Goal: Ask a question

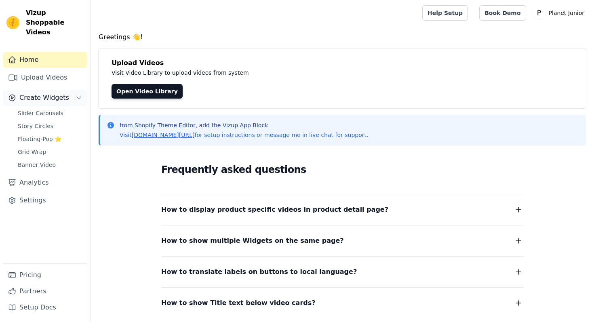
click at [41, 93] on span "Create Widgets" at bounding box center [44, 98] width 50 height 10
click at [41, 109] on span "Slider Carousels" at bounding box center [41, 113] width 46 height 8
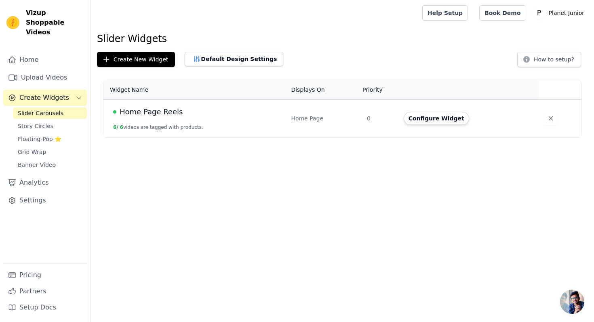
click at [155, 116] on span "Home Page Reels" at bounding box center [151, 111] width 63 height 11
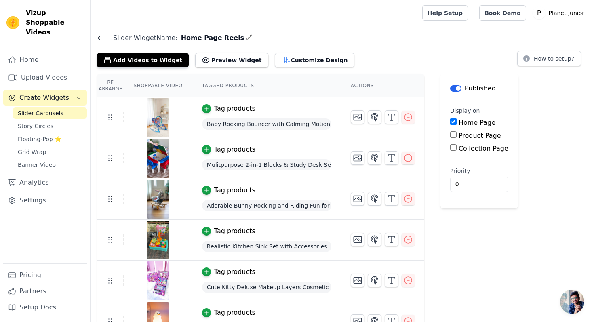
scroll to position [20, 0]
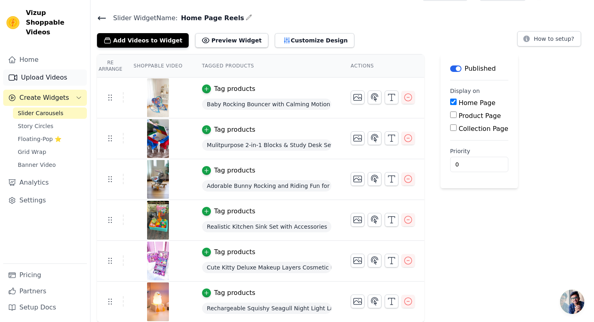
click at [59, 69] on link "Upload Videos" at bounding box center [45, 77] width 84 height 16
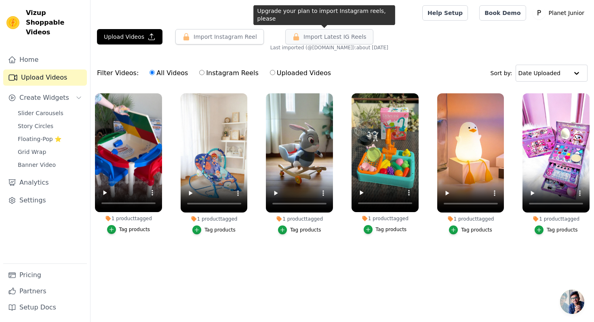
click at [319, 37] on span "Import Latest IG Reels" at bounding box center [334, 37] width 63 height 8
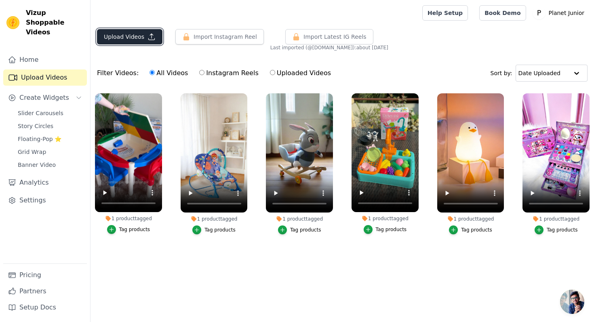
click at [136, 37] on button "Upload Videos" at bounding box center [129, 36] width 65 height 15
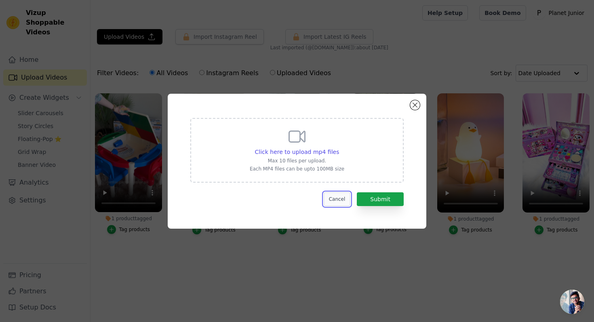
click at [333, 195] on button "Cancel" at bounding box center [336, 199] width 27 height 14
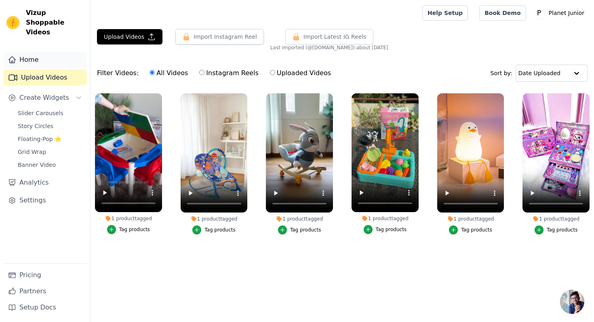
click at [38, 55] on link "Home" at bounding box center [45, 60] width 84 height 16
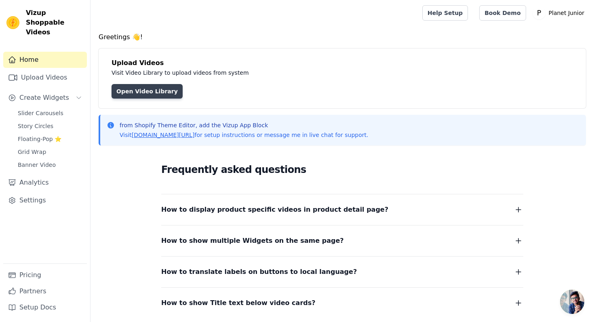
click at [147, 92] on link "Open Video Library" at bounding box center [146, 91] width 71 height 15
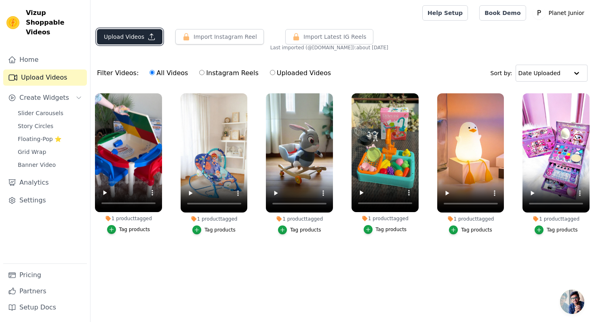
click at [132, 33] on button "Upload Videos" at bounding box center [129, 36] width 65 height 15
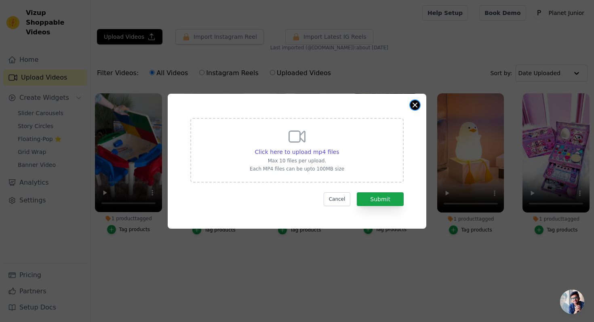
click at [416, 101] on button "Close modal" at bounding box center [415, 105] width 10 height 10
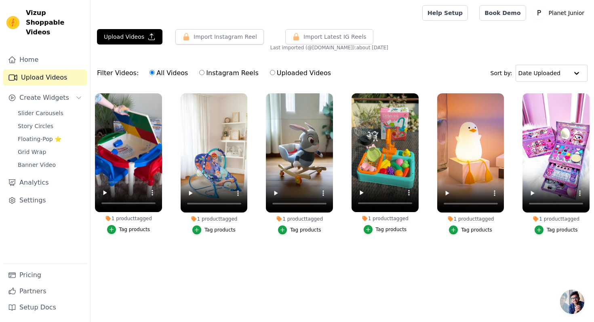
click at [199, 74] on input "Instagram Reels" at bounding box center [201, 72] width 5 height 5
radio input "true"
click at [37, 276] on link "Pricing" at bounding box center [45, 275] width 84 height 16
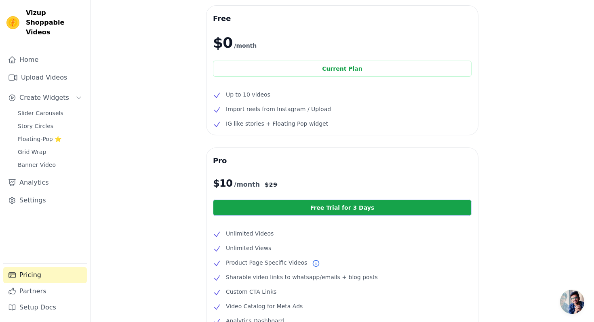
scroll to position [32, 0]
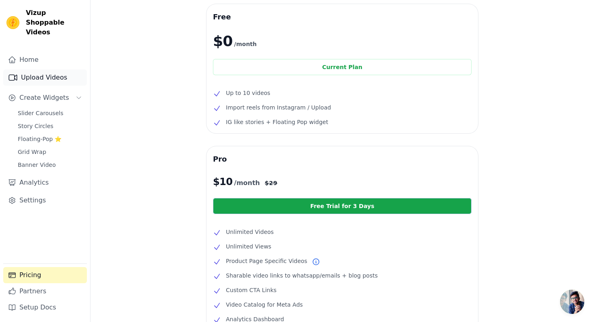
click at [46, 69] on link "Upload Videos" at bounding box center [45, 77] width 84 height 16
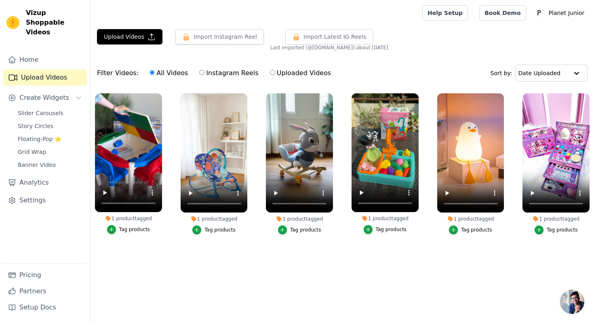
click at [201, 73] on label "Instagram Reels" at bounding box center [229, 73] width 60 height 11
click at [201, 73] on input "Instagram Reels" at bounding box center [201, 72] width 5 height 5
radio input "true"
click at [269, 71] on label "Uploaded Videos" at bounding box center [300, 73] width 62 height 11
click at [270, 71] on input "Uploaded Videos" at bounding box center [272, 72] width 5 height 5
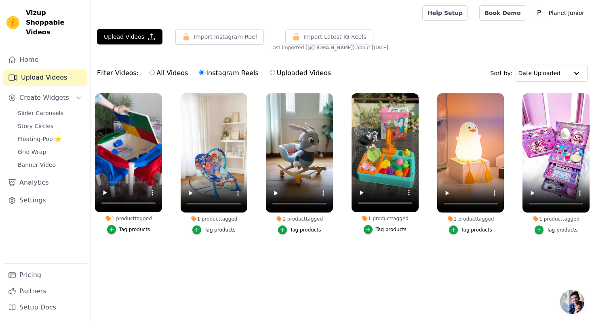
radio input "true"
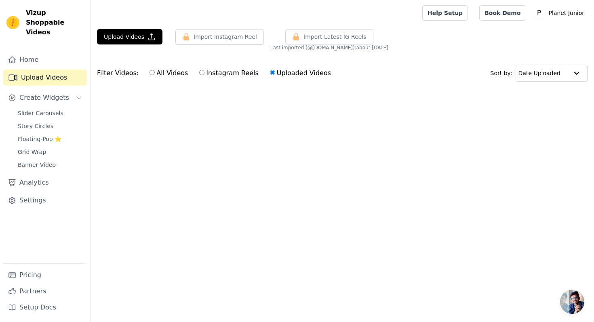
click at [152, 74] on label "All Videos" at bounding box center [168, 73] width 39 height 11
click at [152, 74] on input "All Videos" at bounding box center [151, 72] width 5 height 5
radio input "true"
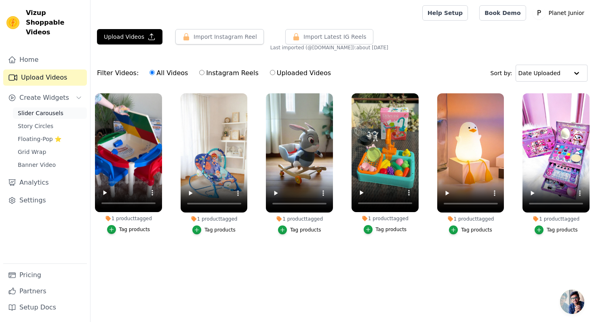
click at [58, 109] on span "Slider Carousels" at bounding box center [41, 113] width 46 height 8
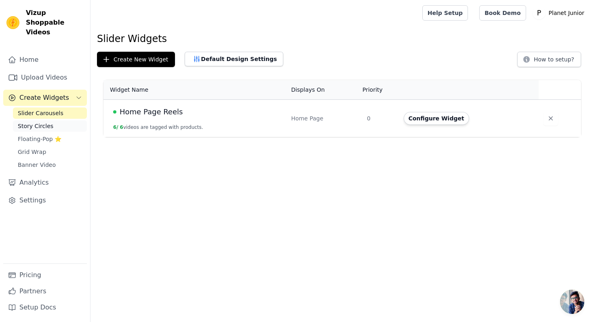
click at [44, 122] on span "Story Circles" at bounding box center [36, 126] width 36 height 8
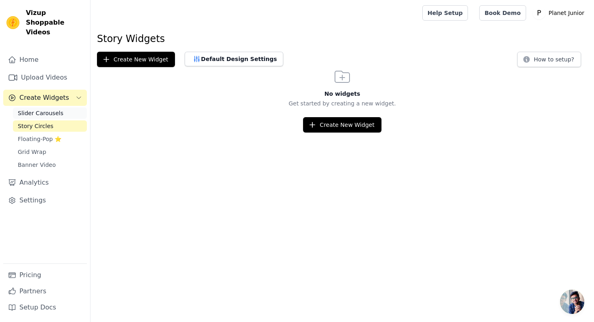
click at [47, 109] on span "Slider Carousels" at bounding box center [41, 113] width 46 height 8
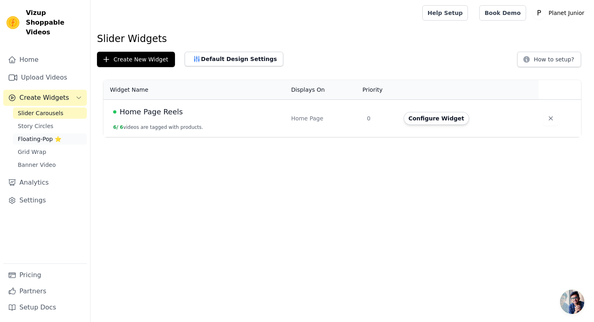
click at [45, 135] on span "Floating-Pop ⭐" at bounding box center [40, 139] width 44 height 8
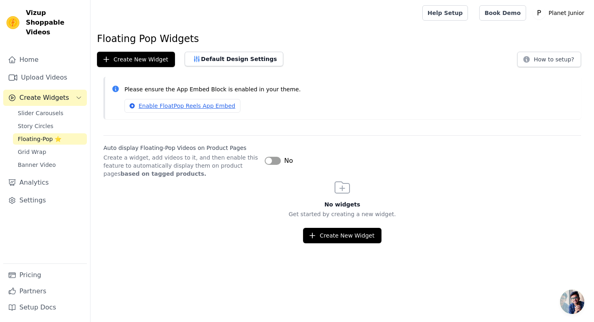
click at [189, 147] on label "Auto display Floating-Pop Videos on Product Pages" at bounding box center [180, 148] width 155 height 8
click at [179, 163] on p "Create a widget, add videos to it, and then enable this feature to automaticall…" at bounding box center [180, 165] width 155 height 24
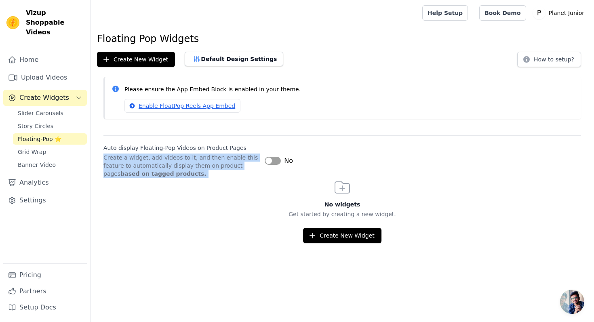
click at [179, 163] on p "Create a widget, add videos to it, and then enable this feature to automaticall…" at bounding box center [180, 165] width 155 height 24
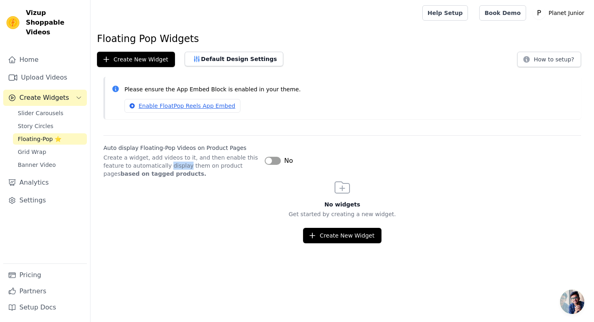
click at [179, 163] on p "Create a widget, add videos to it, and then enable this feature to automaticall…" at bounding box center [180, 165] width 155 height 24
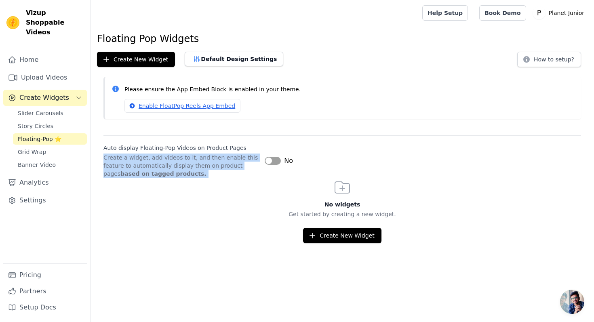
click at [179, 163] on p "Create a widget, add videos to it, and then enable this feature to automaticall…" at bounding box center [180, 165] width 155 height 24
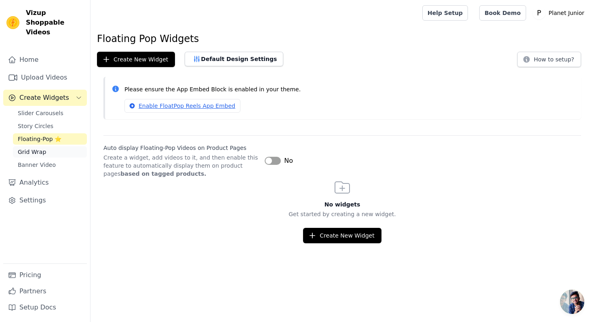
click at [56, 146] on link "Grid Wrap" at bounding box center [50, 151] width 74 height 11
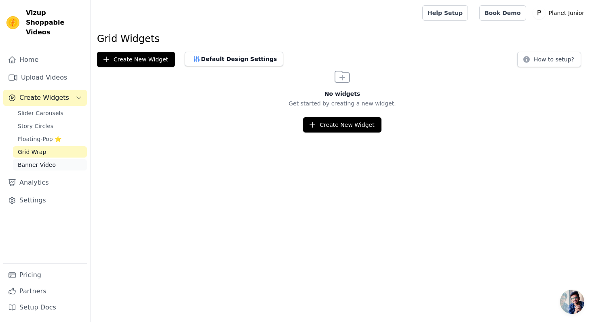
click at [60, 159] on link "Banner Video" at bounding box center [50, 164] width 74 height 11
click at [65, 109] on div "Slider Carousels Story Circles Floating-Pop ⭐ Grid Wrap Banner Video" at bounding box center [50, 138] width 74 height 63
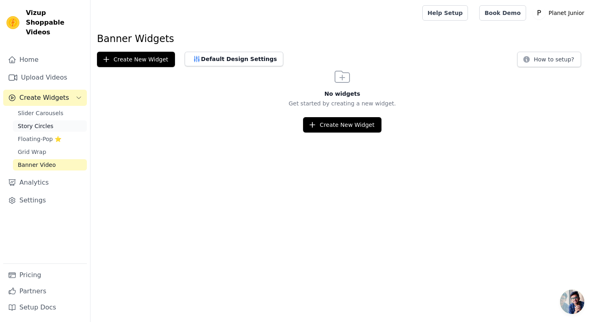
click at [48, 122] on span "Story Circles" at bounding box center [36, 126] width 36 height 8
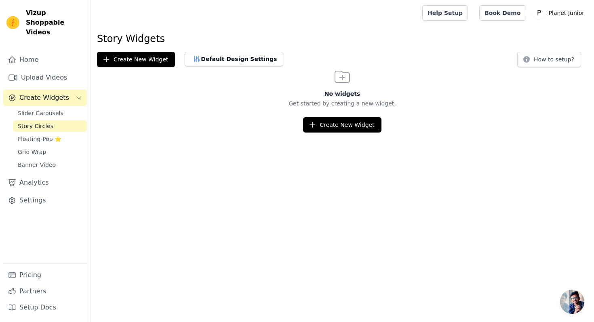
click at [55, 110] on div "Slider Carousels Story Circles Floating-Pop ⭐ Grid Wrap Banner Video" at bounding box center [50, 138] width 74 height 63
click at [57, 109] on span "Slider Carousels" at bounding box center [41, 113] width 46 height 8
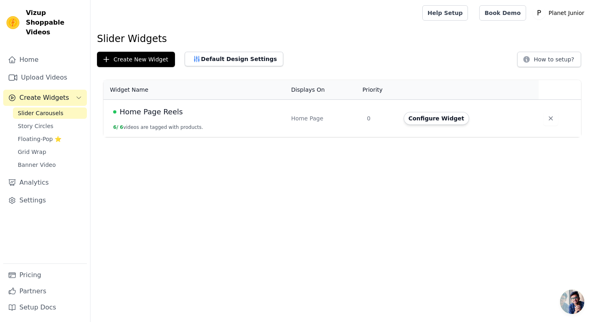
click at [224, 116] on div "Home Page Reels" at bounding box center [197, 111] width 168 height 11
click at [163, 113] on span "Home Page Reels" at bounding box center [151, 111] width 63 height 11
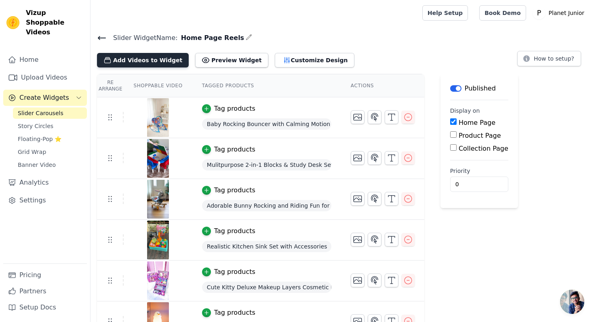
click at [150, 61] on button "Add Videos to Widget" at bounding box center [143, 60] width 92 height 15
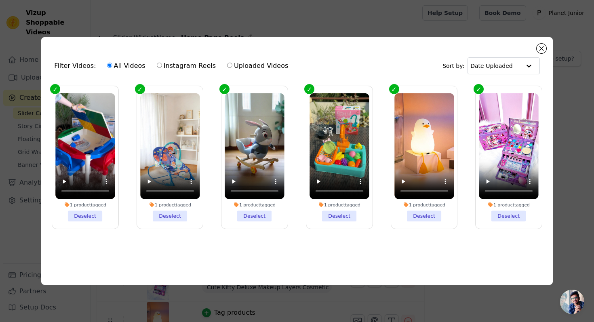
click at [157, 67] on input "Instagram Reels" at bounding box center [159, 65] width 5 height 5
radio input "true"
click at [109, 65] on label "All Videos" at bounding box center [126, 66] width 39 height 11
click at [109, 65] on input "All Videos" at bounding box center [109, 65] width 5 height 5
radio input "true"
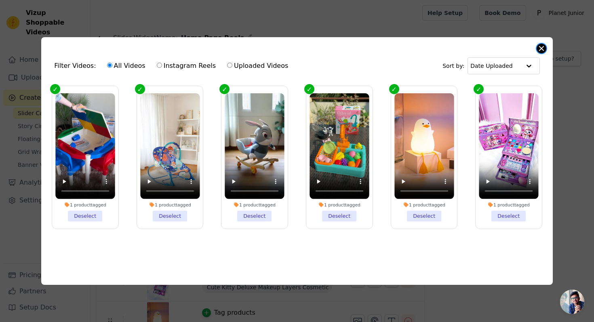
click at [543, 47] on button "Close modal" at bounding box center [541, 49] width 10 height 10
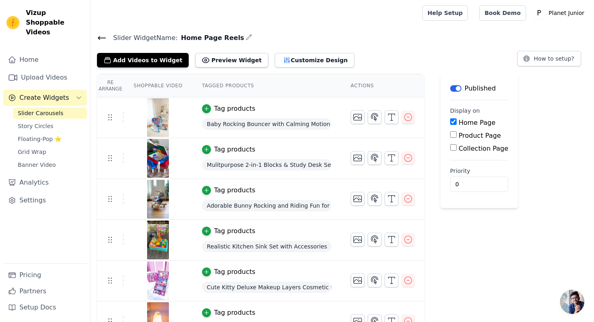
scroll to position [20, 0]
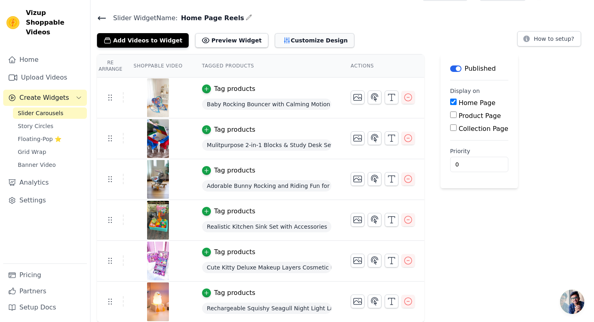
click at [299, 40] on button "Customize Design" at bounding box center [315, 40] width 80 height 15
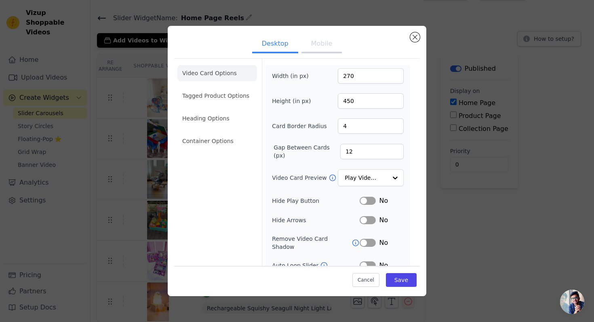
click at [322, 50] on button "Mobile" at bounding box center [321, 45] width 40 height 18
click at [412, 35] on button "Close modal" at bounding box center [415, 37] width 10 height 10
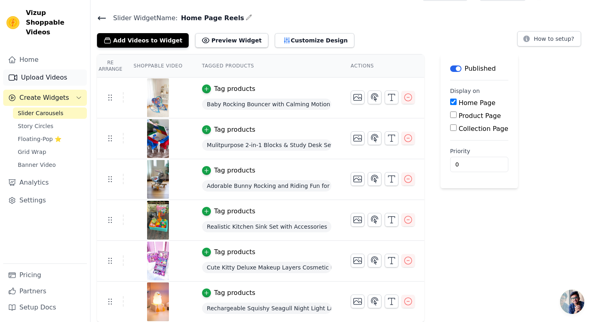
click at [46, 69] on link "Upload Videos" at bounding box center [45, 77] width 84 height 16
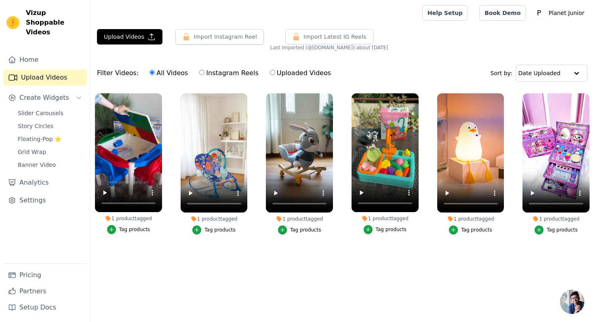
click at [351, 48] on span "Last imported (@ planetjunior.pk ): about 1 month ago" at bounding box center [329, 47] width 118 height 6
click at [137, 38] on button "Upload Videos" at bounding box center [129, 36] width 65 height 15
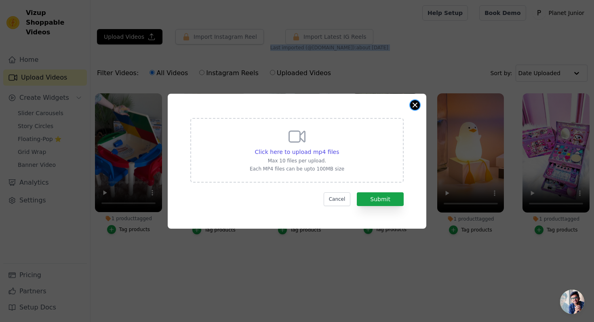
click at [416, 103] on button "Close modal" at bounding box center [415, 105] width 10 height 10
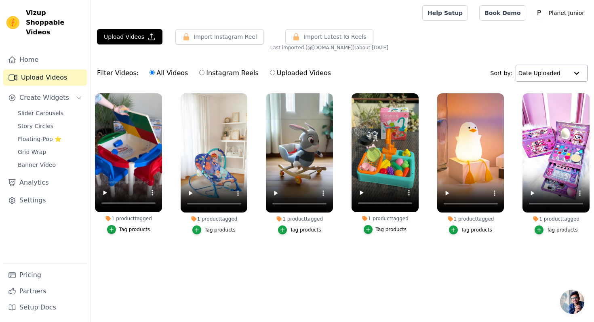
click at [538, 75] on input "text" at bounding box center [543, 73] width 50 height 16
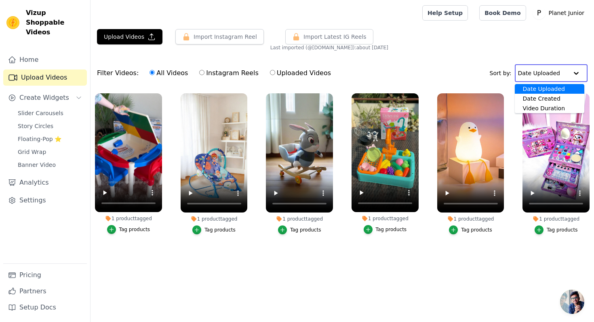
click at [543, 90] on div "Date Uploaded" at bounding box center [549, 89] width 69 height 10
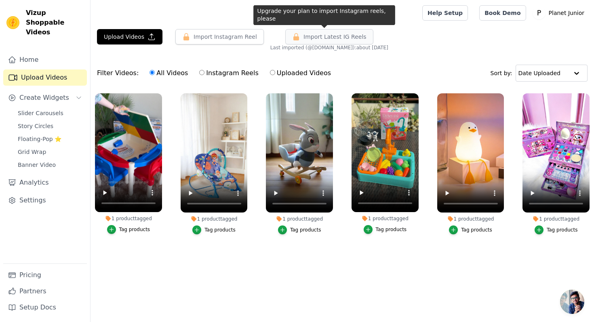
click at [321, 39] on span "Import Latest IG Reels" at bounding box center [334, 37] width 63 height 8
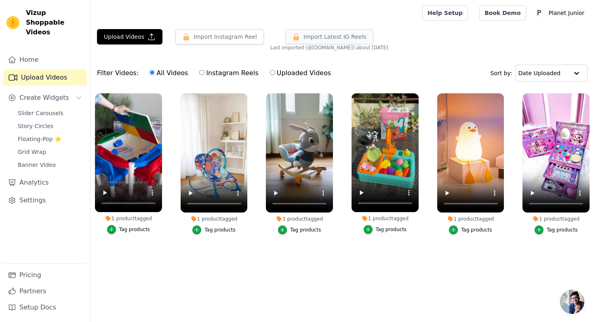
click at [321, 39] on span "Import Latest IG Reels" at bounding box center [334, 37] width 63 height 8
click at [569, 297] on span "Open chat" at bounding box center [572, 302] width 24 height 24
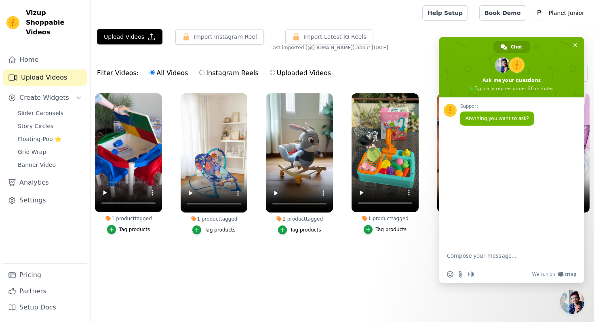
click at [485, 257] on textarea "Compose your message..." at bounding box center [503, 255] width 113 height 20
type textarea "Hello, we only have 6 videos imported from Instagram. Why are we not able to im…"
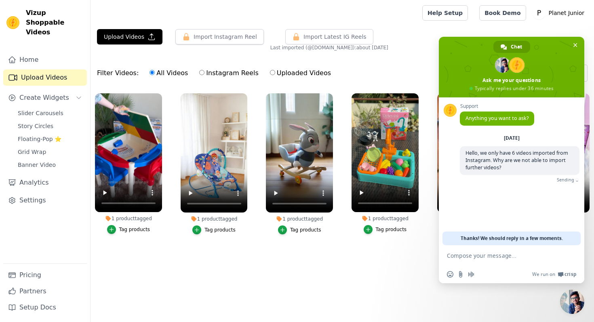
click at [571, 301] on span "Close chat" at bounding box center [572, 302] width 24 height 24
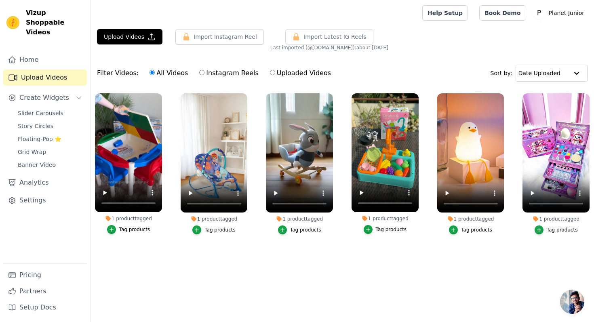
click at [565, 294] on span "Open chat" at bounding box center [572, 302] width 24 height 24
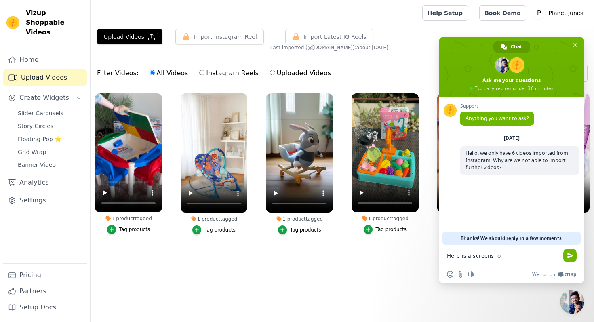
type textarea "Here is a screenshot"
click at [550, 254] on textarea "Compose your message..." at bounding box center [503, 255] width 113 height 20
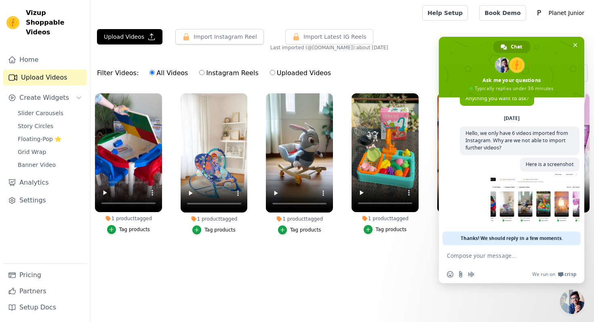
scroll to position [21, 0]
click at [573, 304] on span "Close chat" at bounding box center [572, 302] width 24 height 24
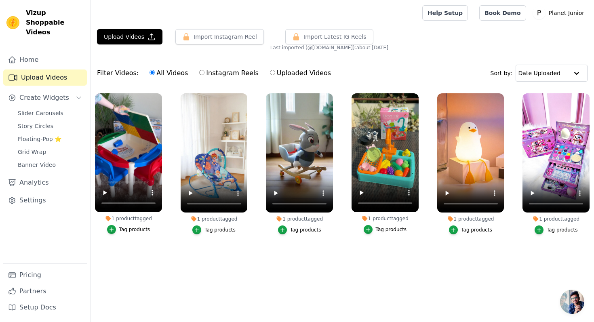
click at [573, 304] on span "Open chat" at bounding box center [572, 302] width 24 height 24
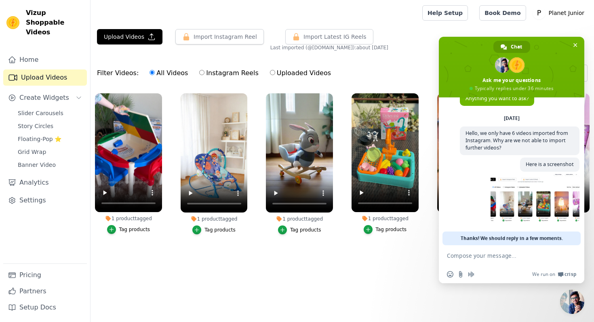
click at [574, 307] on span "Close chat" at bounding box center [572, 302] width 24 height 24
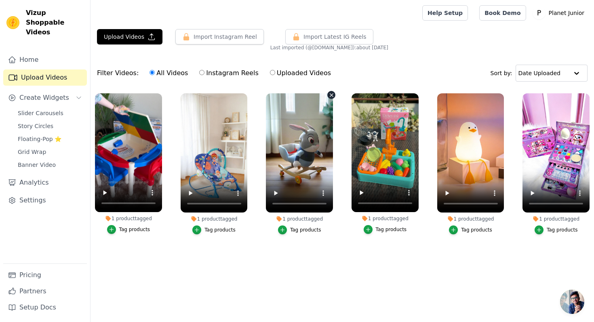
scroll to position [21, 0]
click at [316, 36] on span "Import Latest IG Reels" at bounding box center [334, 37] width 63 height 8
click at [123, 29] on button "Upload Videos" at bounding box center [129, 36] width 65 height 15
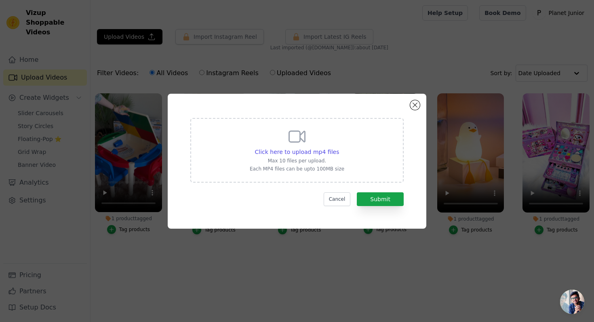
click at [412, 99] on div "Click here to upload mp4 files Max 10 files per upload. Each MP4 files can be u…" at bounding box center [297, 161] width 258 height 135
click at [418, 110] on div "Click here to upload mp4 files Max 10 files per upload. Each MP4 files can be u…" at bounding box center [297, 161] width 258 height 135
click at [416, 108] on button "Close modal" at bounding box center [415, 105] width 10 height 10
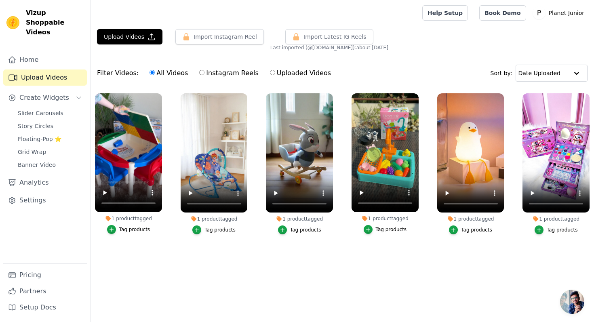
click at [158, 268] on main "Upload Videos Import Instagram Reel Import Latest Instagram Reels Import Latest…" at bounding box center [341, 156] width 503 height 261
click at [184, 260] on ul "1 product tagged Tag products 1 product tagged Tag products 1 product tagged Ta…" at bounding box center [341, 178] width 503 height 179
click at [27, 52] on link "Home" at bounding box center [45, 60] width 84 height 16
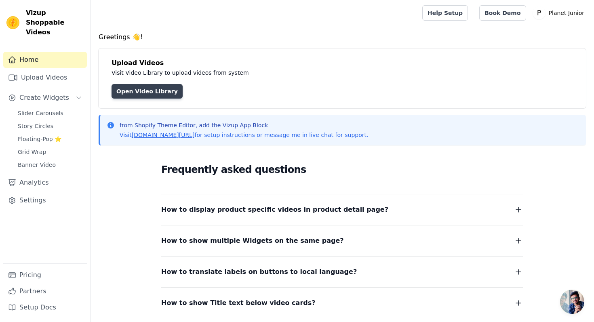
click at [160, 91] on link "Open Video Library" at bounding box center [146, 91] width 71 height 15
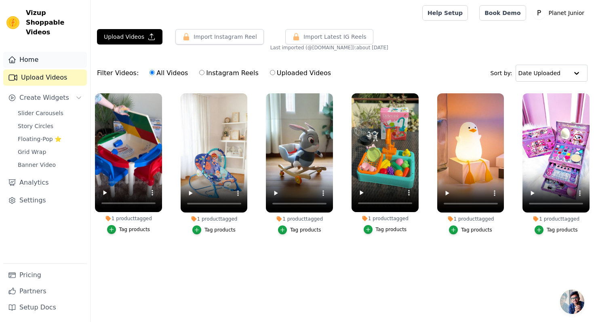
click at [52, 53] on link "Home" at bounding box center [45, 60] width 84 height 16
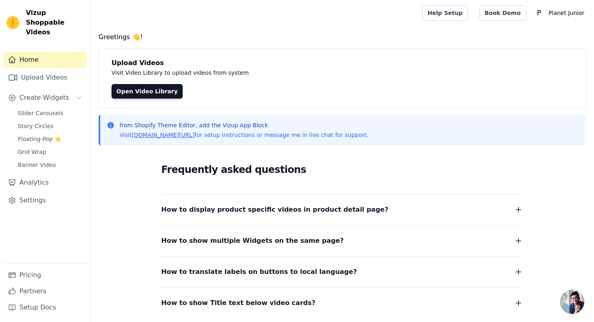
scroll to position [63, 0]
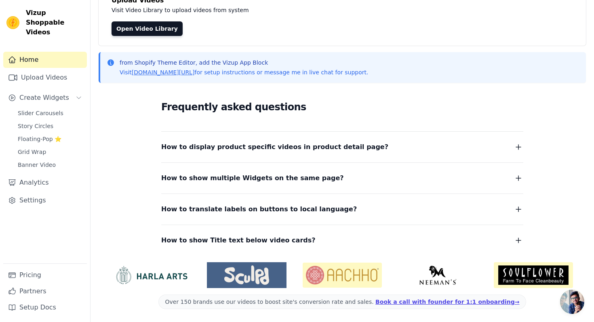
click at [338, 145] on span "How to display product specific videos in product detail page?" at bounding box center [274, 146] width 227 height 11
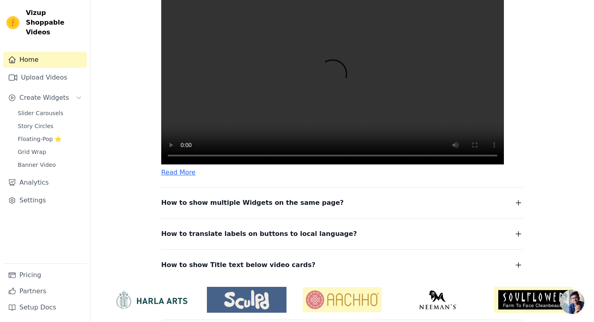
scroll to position [294, 0]
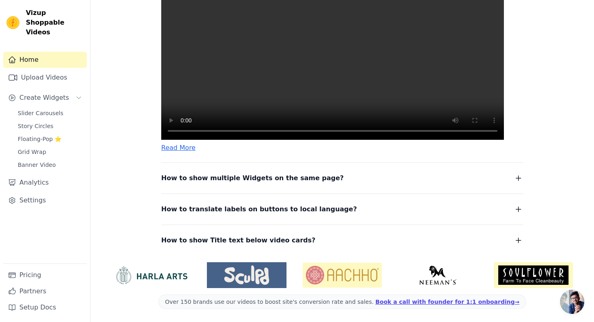
click at [296, 178] on span "How to show multiple Widgets on the same page?" at bounding box center [252, 177] width 183 height 11
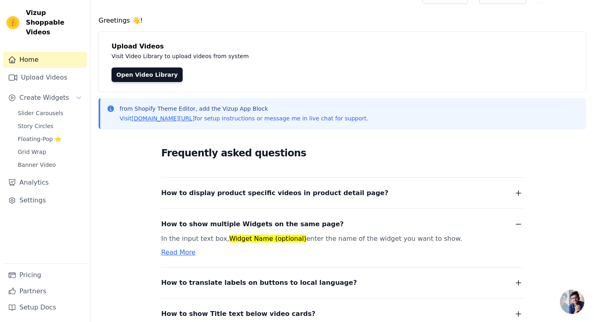
scroll to position [12, 0]
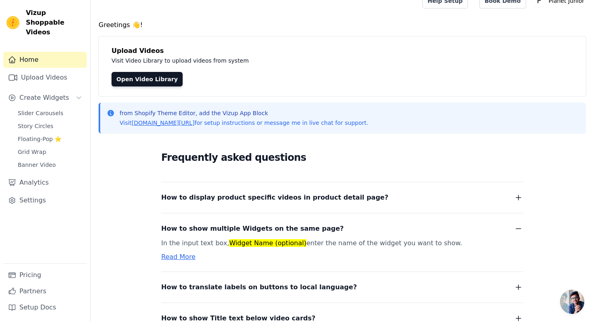
click at [515, 225] on icon "button" at bounding box center [518, 229] width 10 height 10
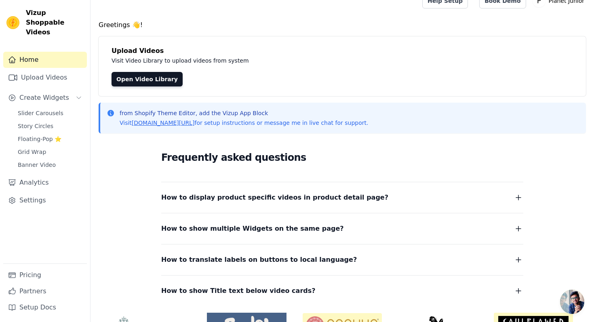
scroll to position [63, 0]
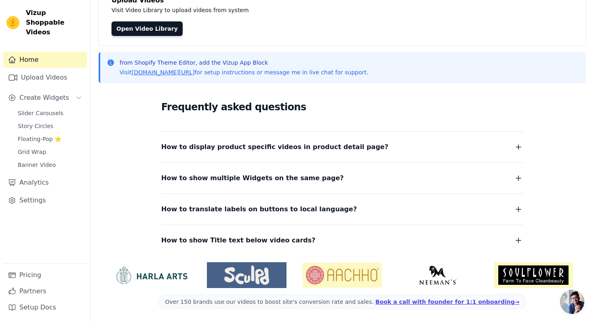
click at [510, 208] on button "How to translate labels on buttons to local language?" at bounding box center [342, 209] width 362 height 11
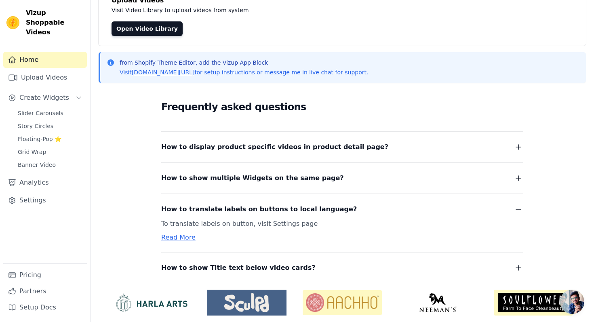
click at [510, 208] on button "How to translate labels on buttons to local language?" at bounding box center [342, 209] width 362 height 11
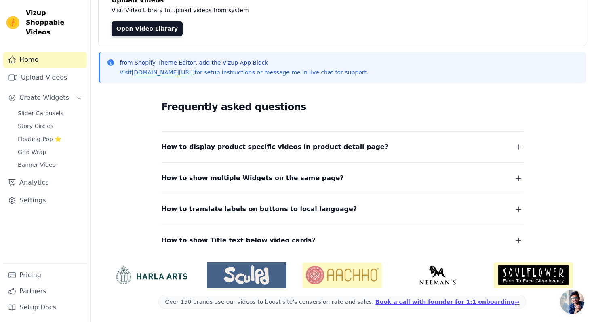
click at [504, 232] on div "How to show Title text below video cards? To tag your videos with a title and c…" at bounding box center [342, 235] width 362 height 21
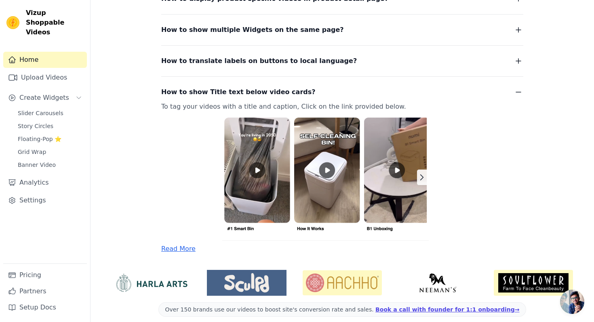
scroll to position [218, 0]
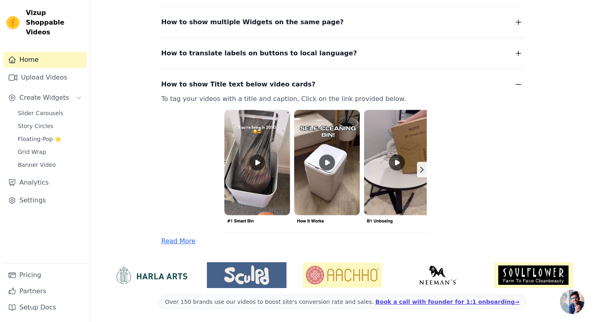
click at [519, 81] on icon "button" at bounding box center [518, 85] width 10 height 10
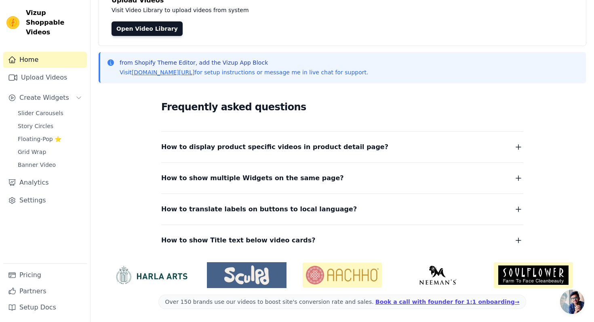
scroll to position [0, 0]
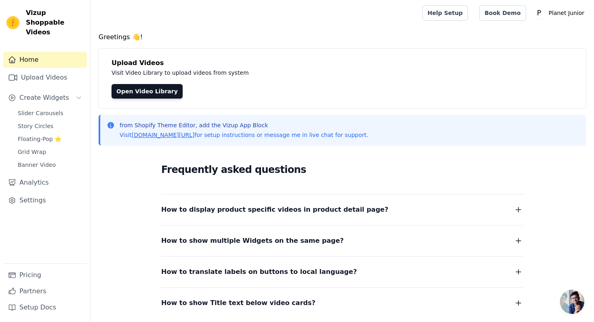
click at [61, 58] on div "Home Upload Videos Create Widgets Slider Carousels Story Circles Floating-Pop ⭐…" at bounding box center [45, 158] width 84 height 212
click at [60, 52] on link "Home" at bounding box center [45, 60] width 84 height 16
click at [569, 293] on span "Open chat" at bounding box center [572, 302] width 24 height 24
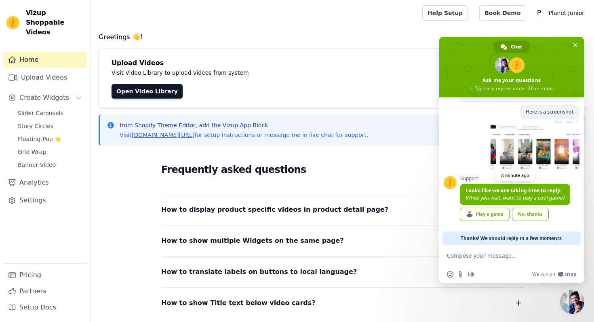
scroll to position [72, 0]
click at [530, 213] on link "No, thanks" at bounding box center [530, 214] width 37 height 13
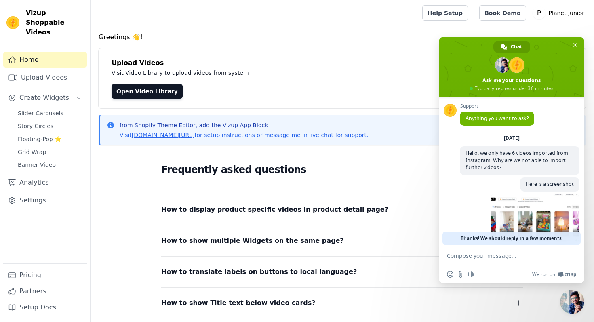
scroll to position [21, 0]
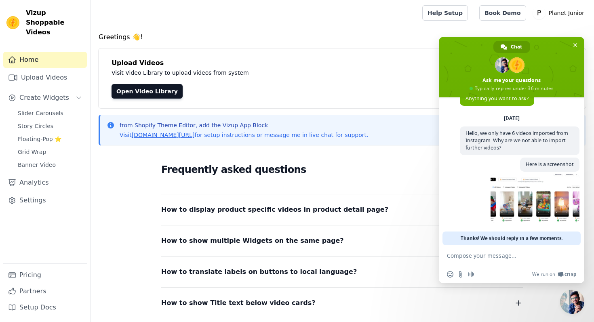
click at [570, 295] on span "Close chat" at bounding box center [572, 302] width 24 height 24
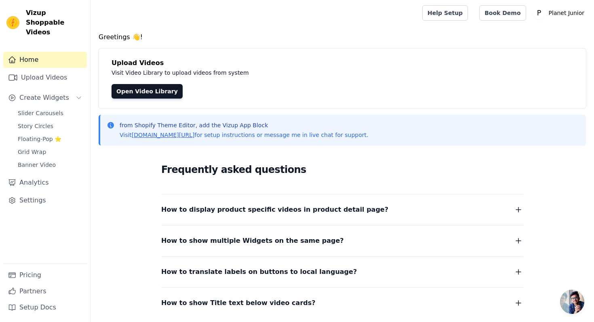
click at [581, 303] on span "Open chat" at bounding box center [572, 302] width 24 height 24
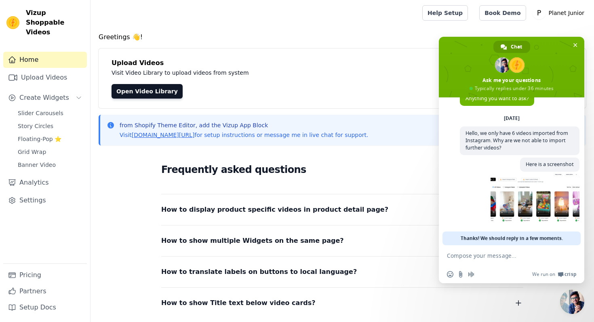
click at [575, 311] on span "Close chat" at bounding box center [572, 302] width 24 height 24
